Goal: Task Accomplishment & Management: Complete application form

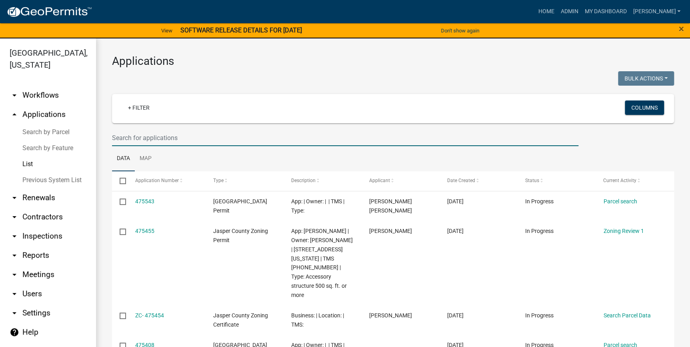
drag, startPoint x: 182, startPoint y: 135, endPoint x: 104, endPoint y: 54, distance: 112.0
click at [182, 135] on input "text" at bounding box center [345, 138] width 466 height 16
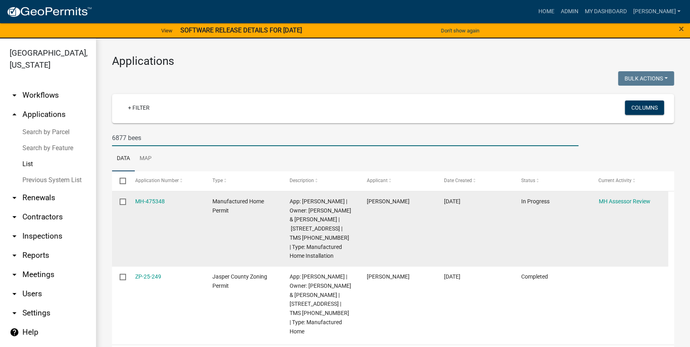
type input "6877 bees"
click at [623, 205] on div "MH Assessor Review" at bounding box center [629, 201] width 62 height 9
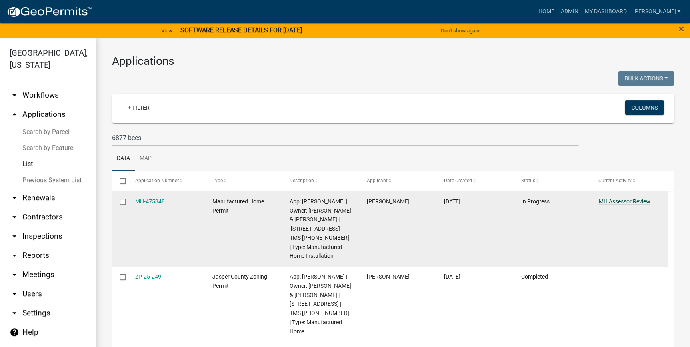
click at [623, 201] on link "MH Assessor Review" at bounding box center [624, 201] width 52 height 6
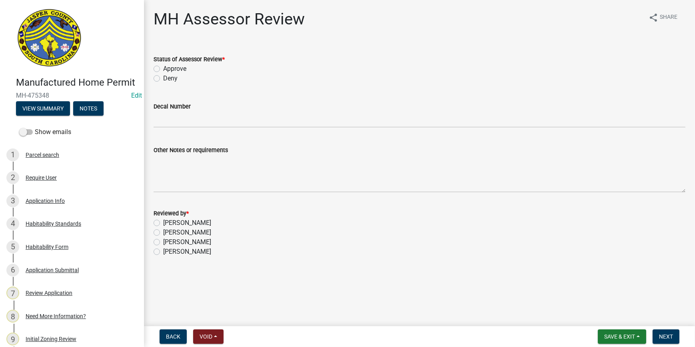
click at [163, 70] on label "Approve" at bounding box center [174, 69] width 23 height 10
click at [163, 69] on input "Approve" at bounding box center [165, 66] width 5 height 5
radio input "true"
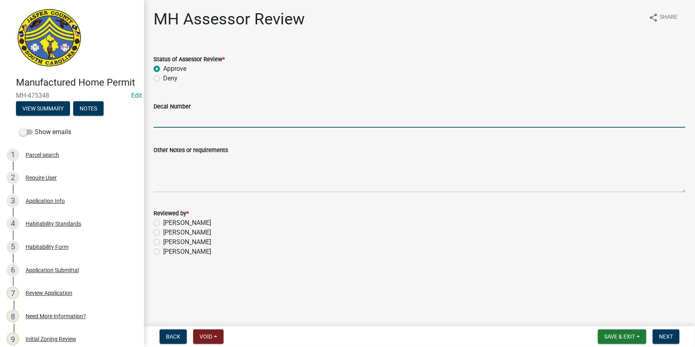
click at [165, 119] on input "Decal Number" at bounding box center [420, 119] width 532 height 16
type input "10527"
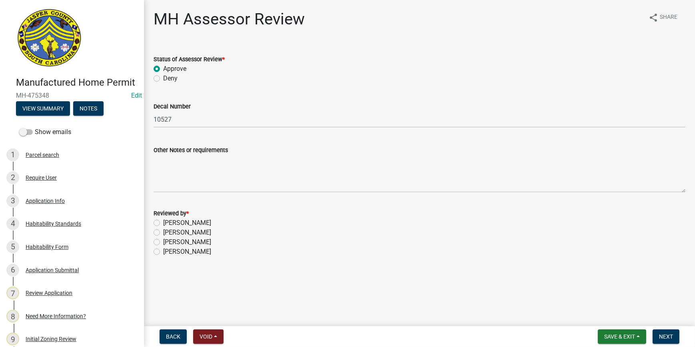
click at [163, 242] on label "[PERSON_NAME]" at bounding box center [187, 242] width 48 height 10
click at [163, 242] on input "[PERSON_NAME]" at bounding box center [165, 239] width 5 height 5
radio input "true"
click at [658, 339] on button "Next" at bounding box center [666, 336] width 27 height 14
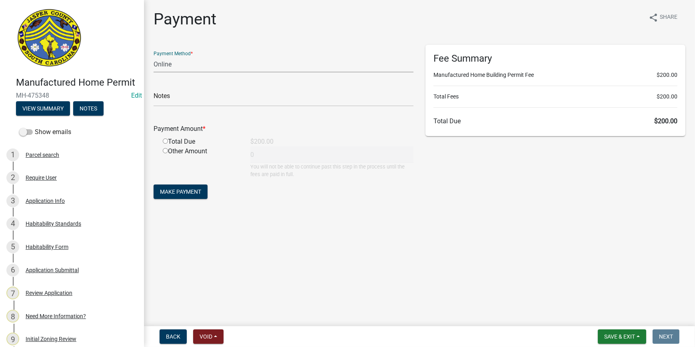
drag, startPoint x: 218, startPoint y: 66, endPoint x: 220, endPoint y: 72, distance: 6.9
click at [218, 66] on select "Credit Card POS Check Cash Online" at bounding box center [284, 64] width 260 height 16
select select "2: 1"
click at [154, 56] on select "Credit Card POS Check Cash Online" at bounding box center [284, 64] width 260 height 16
click at [167, 141] on input "radio" at bounding box center [165, 140] width 5 height 5
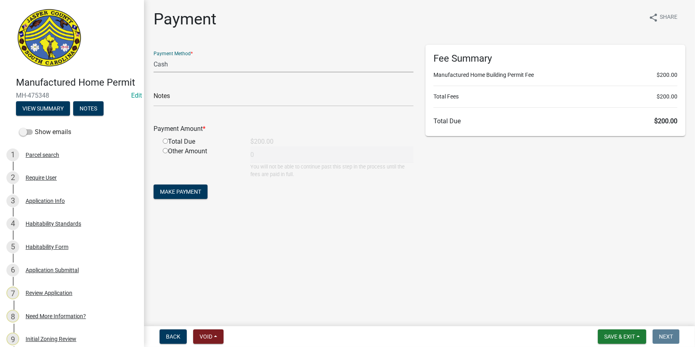
radio input "true"
type input "200"
click at [174, 194] on span "Make Payment" at bounding box center [180, 191] width 41 height 6
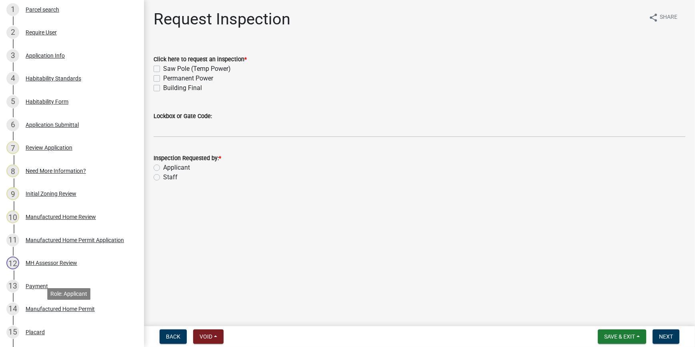
scroll to position [307, 0]
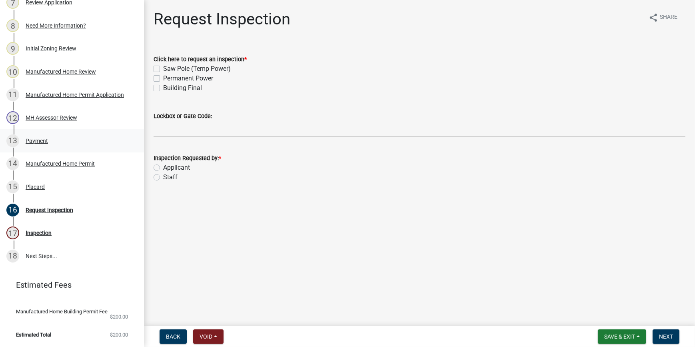
click at [62, 134] on div "13 Payment" at bounding box center [68, 140] width 125 height 13
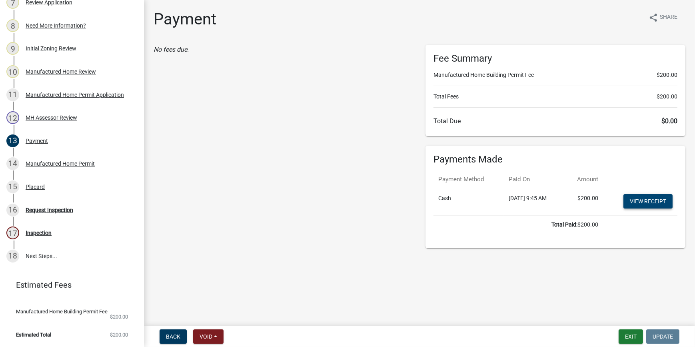
click at [646, 204] on link "View receipt" at bounding box center [648, 201] width 49 height 14
click at [55, 163] on div "14 Manufactured Home Permit" at bounding box center [68, 163] width 125 height 13
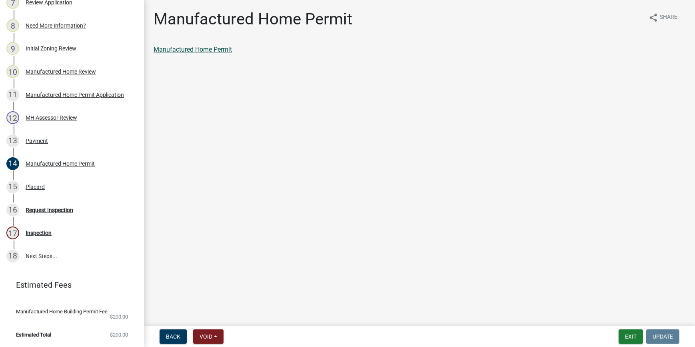
click at [208, 50] on link "Manufactured Home Permit" at bounding box center [193, 50] width 78 height 8
click at [22, 181] on div "15 Placard" at bounding box center [68, 186] width 125 height 13
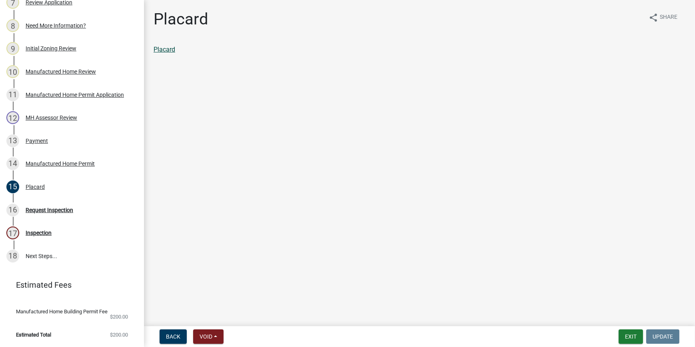
click at [170, 47] on link "Placard" at bounding box center [165, 50] width 22 height 8
